Goal: Information Seeking & Learning: Learn about a topic

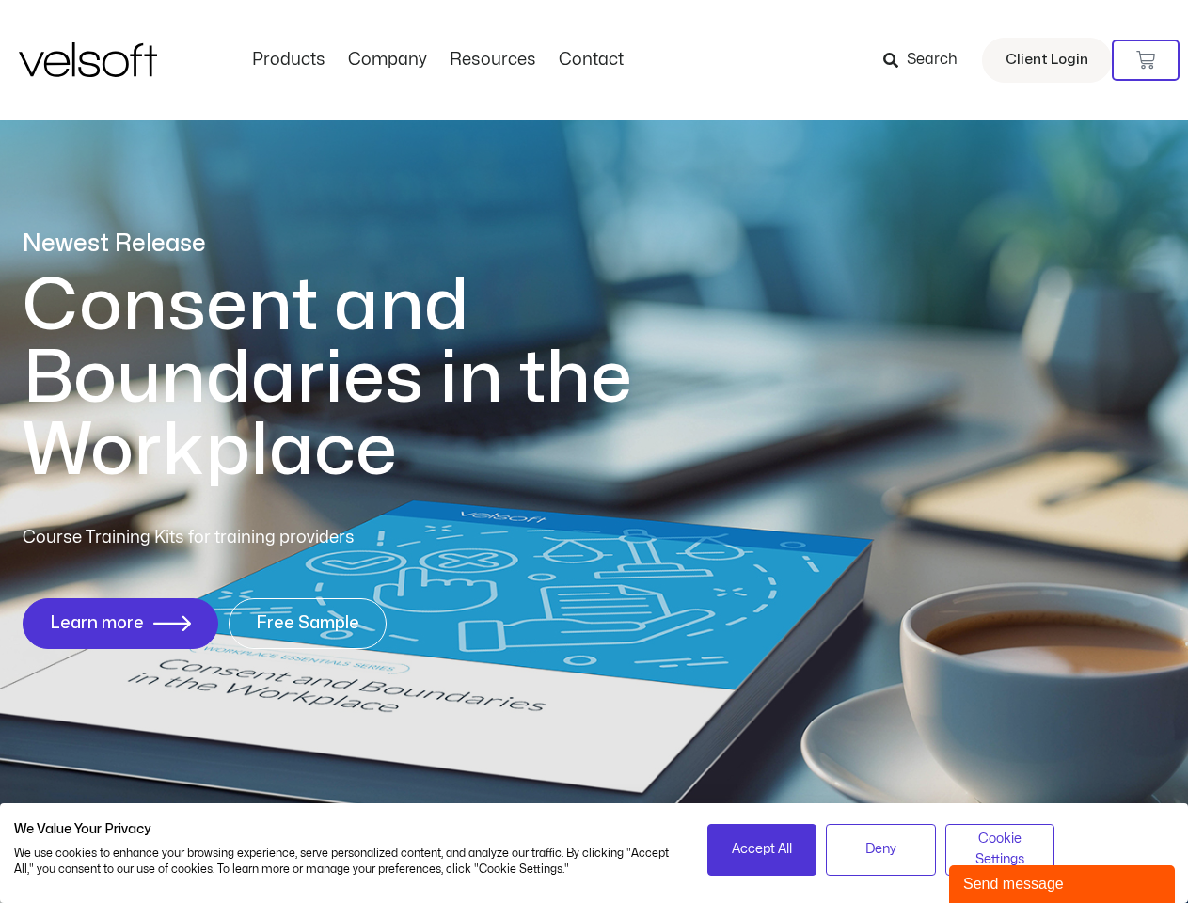
click at [593, 451] on h1 "Consent and Boundaries in the Workplace" at bounding box center [366, 378] width 687 height 217
click at [1146, 60] on icon at bounding box center [1145, 60] width 19 height 19
click at [762, 849] on span "Accept All" at bounding box center [762, 849] width 60 height 21
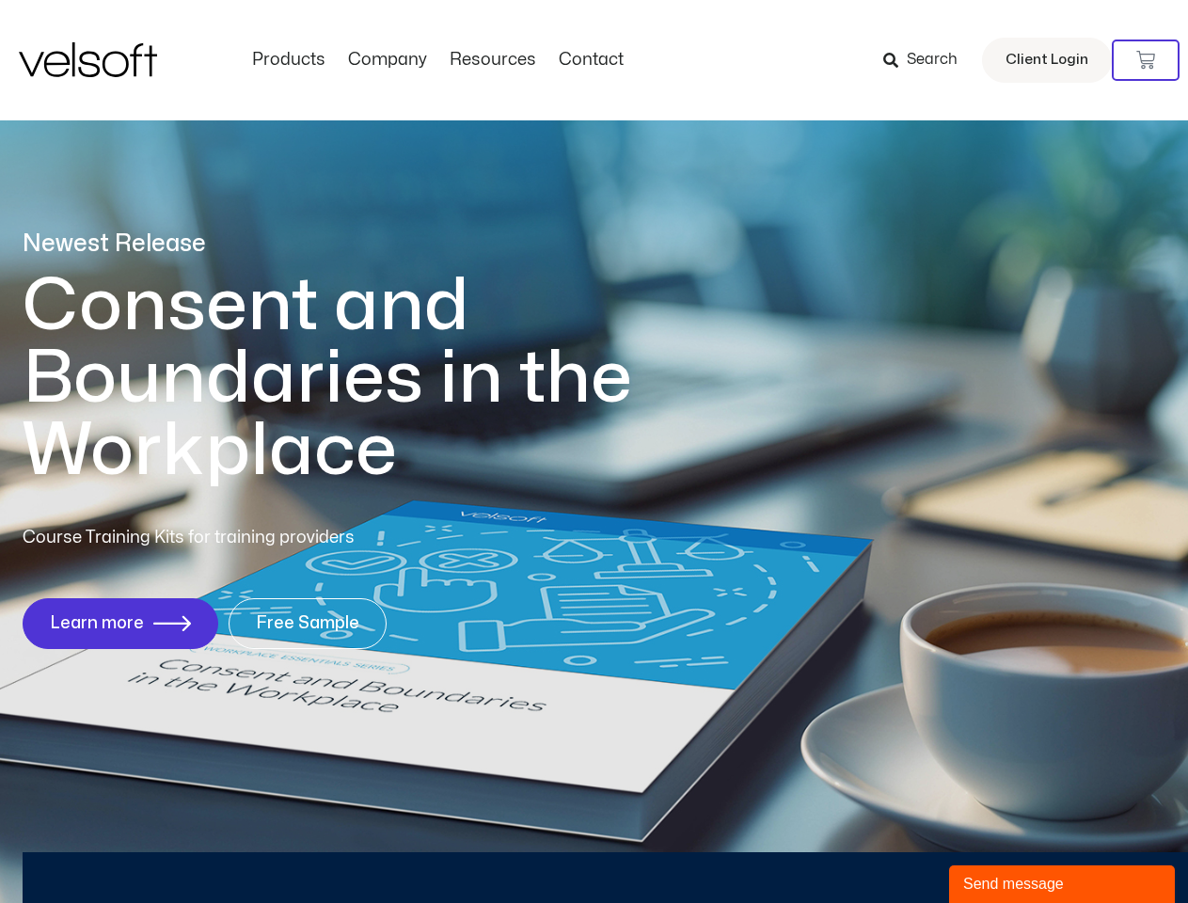
click at [880, 849] on div "Newest Release Consent and Boundaries in the Workplace Course Training Kits for…" at bounding box center [594, 448] width 1188 height 913
click at [1000, 849] on div "Newest Release Consent and Boundaries in the Workplace Course Training Kits for…" at bounding box center [594, 448] width 1188 height 913
click at [1062, 884] on div "Send message" at bounding box center [1062, 884] width 198 height 23
